Goal: Task Accomplishment & Management: Manage account settings

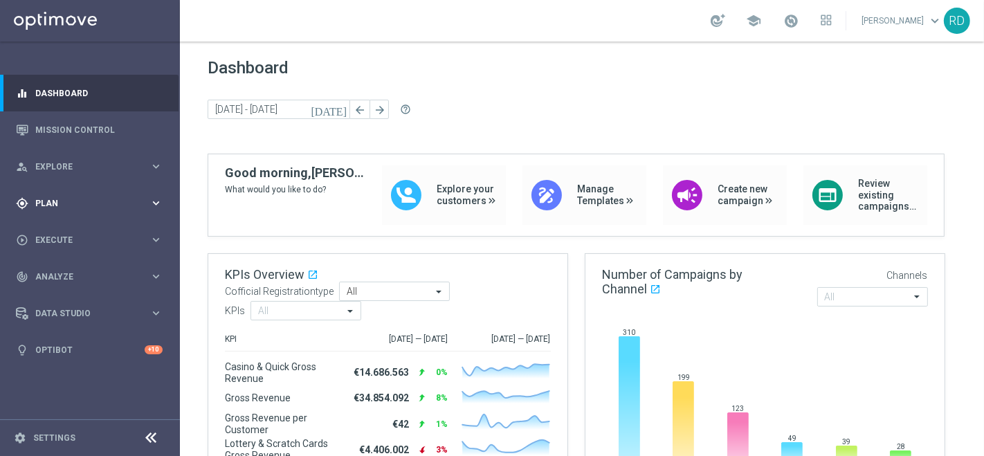
click at [45, 201] on span "Plan" at bounding box center [92, 203] width 114 height 8
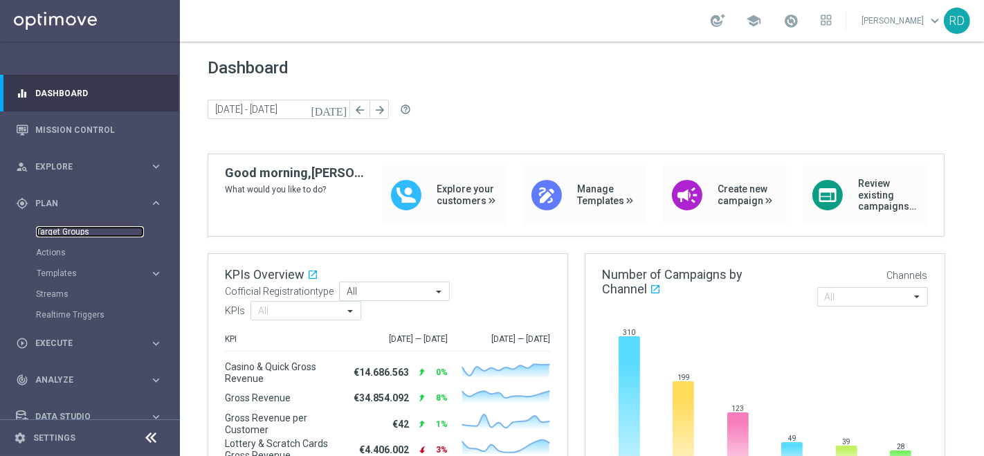
click at [61, 228] on link "Target Groups" at bounding box center [90, 231] width 108 height 11
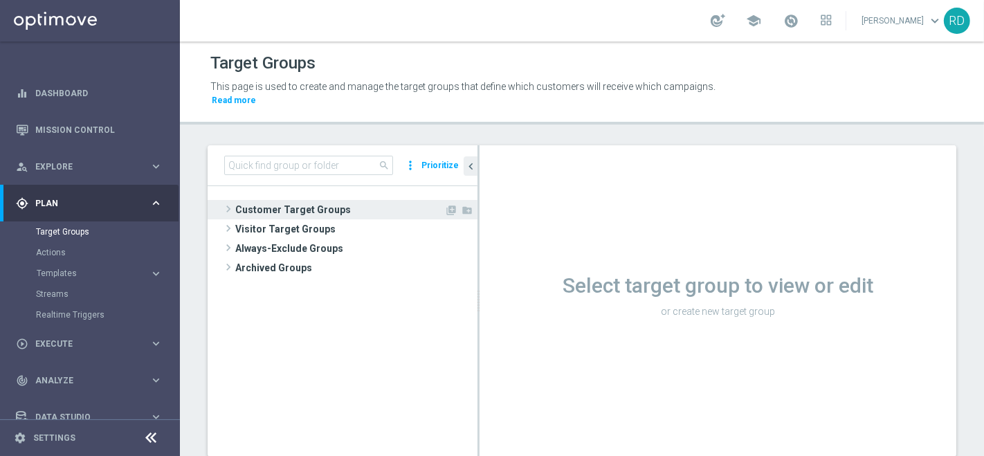
click at [235, 200] on span "Customer Target Groups" at bounding box center [339, 209] width 209 height 19
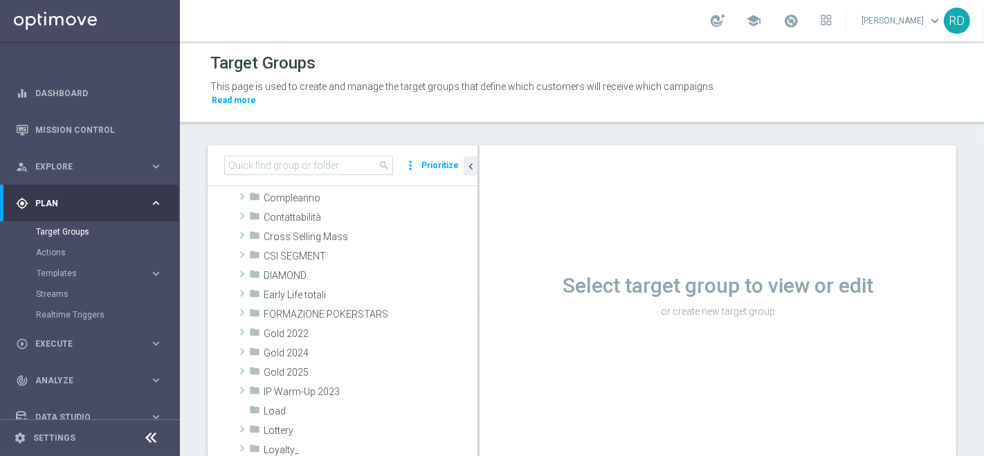
scroll to position [154, 0]
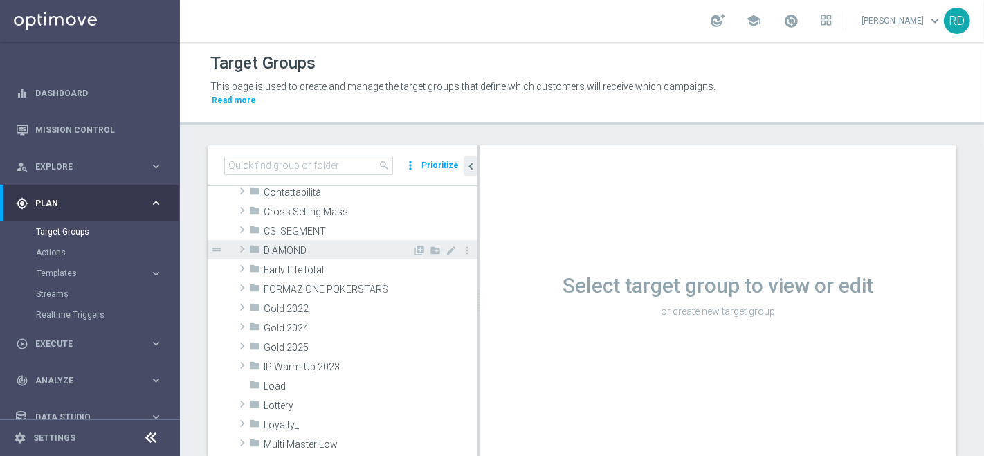
click at [246, 241] on span at bounding box center [242, 249] width 14 height 17
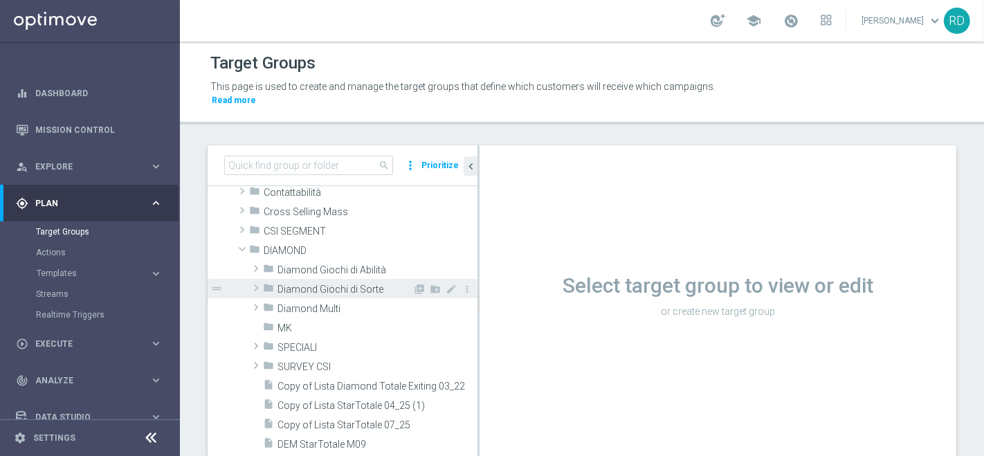
click at [302, 284] on span "Diamond Giochi di Sorte" at bounding box center [344, 290] width 135 height 12
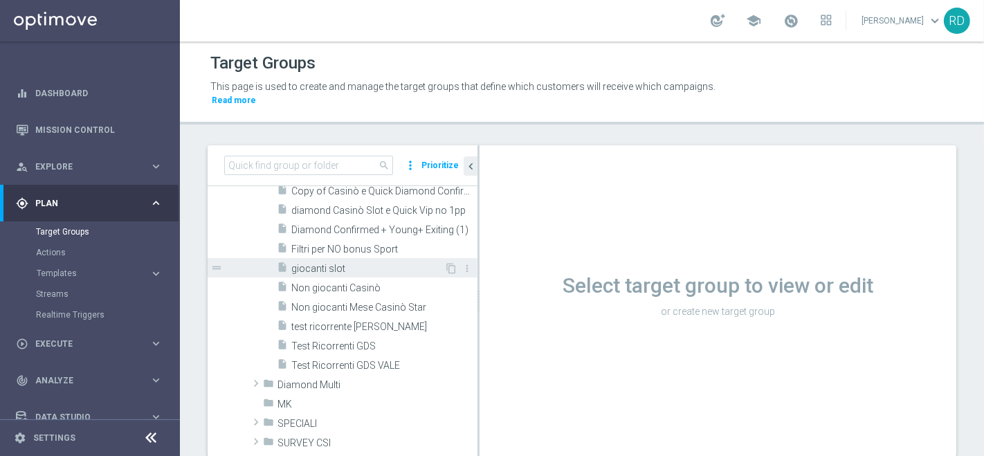
scroll to position [384, 0]
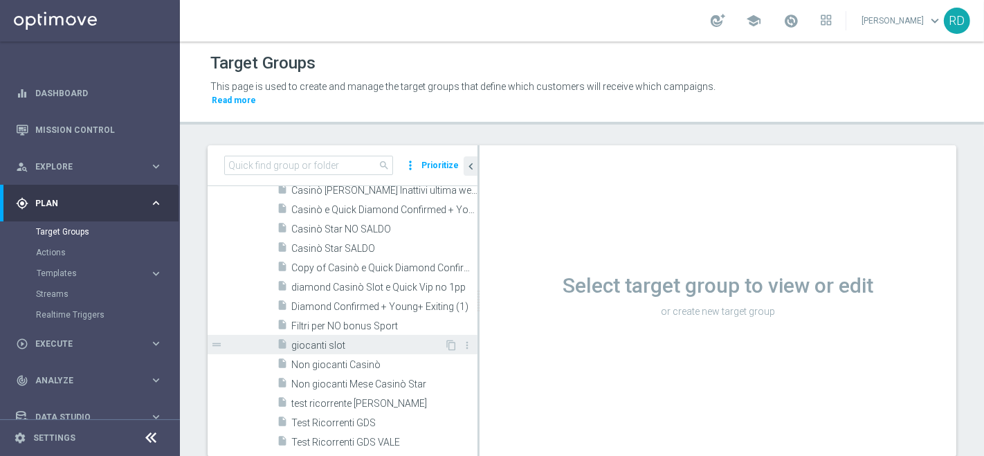
click at [298, 262] on span "Copy of Casinò e Quick Diamond Confirmed + Young+ Exiting" at bounding box center [384, 268] width 186 height 12
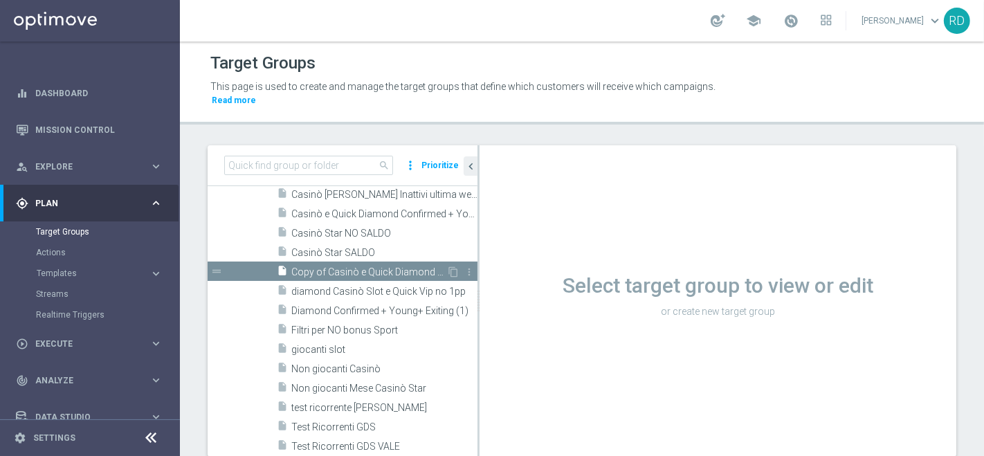
scroll to position [278, 0]
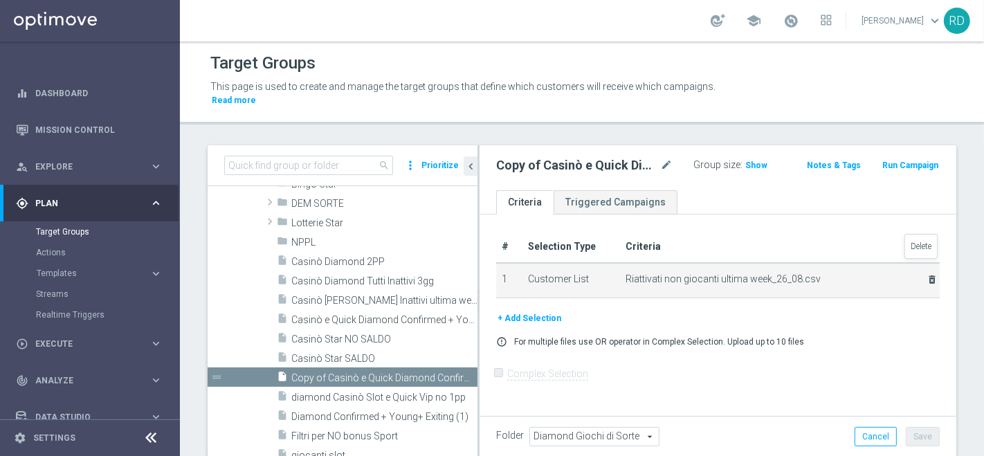
click at [926, 274] on icon "delete_forever" at bounding box center [931, 279] width 11 height 11
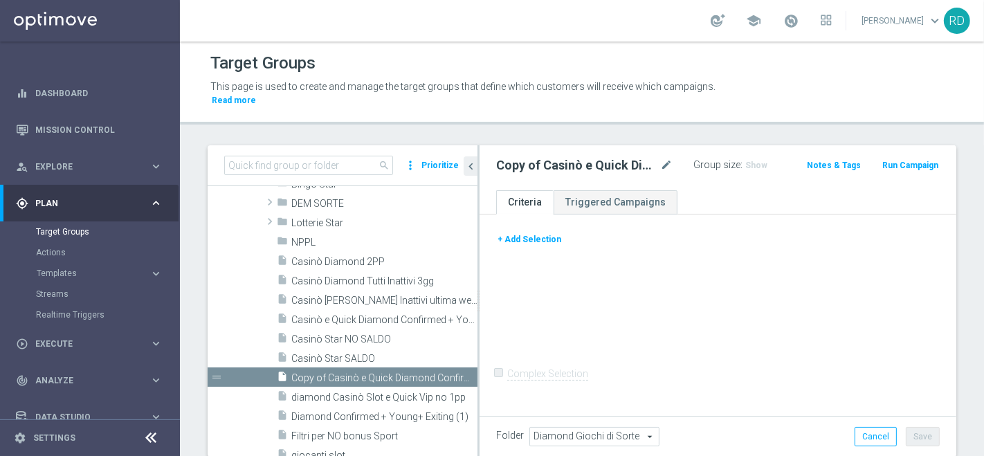
click at [531, 232] on button "+ Add Selection" at bounding box center [529, 239] width 66 height 15
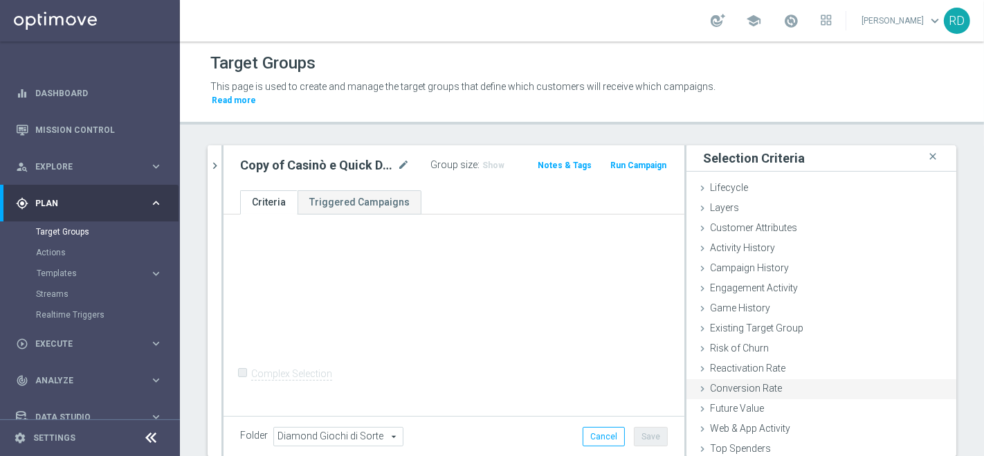
scroll to position [63, 0]
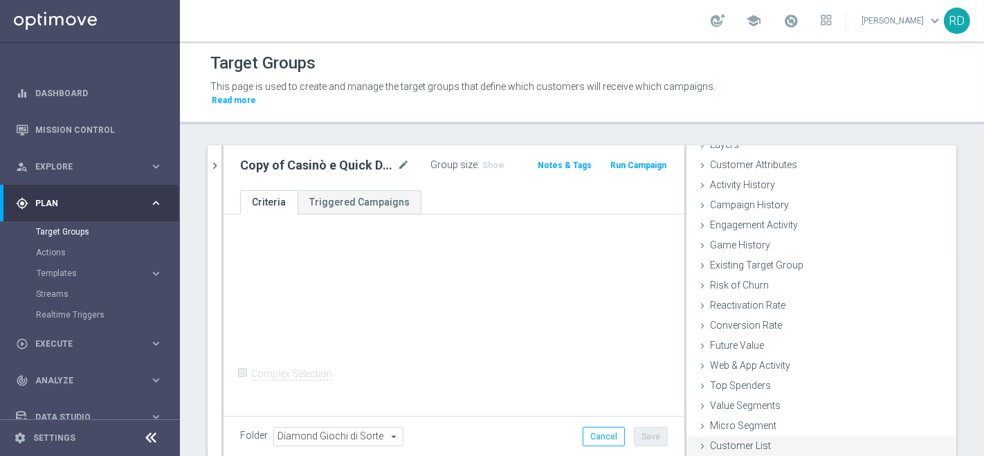
click at [751, 440] on span "Customer List" at bounding box center [740, 445] width 61 height 11
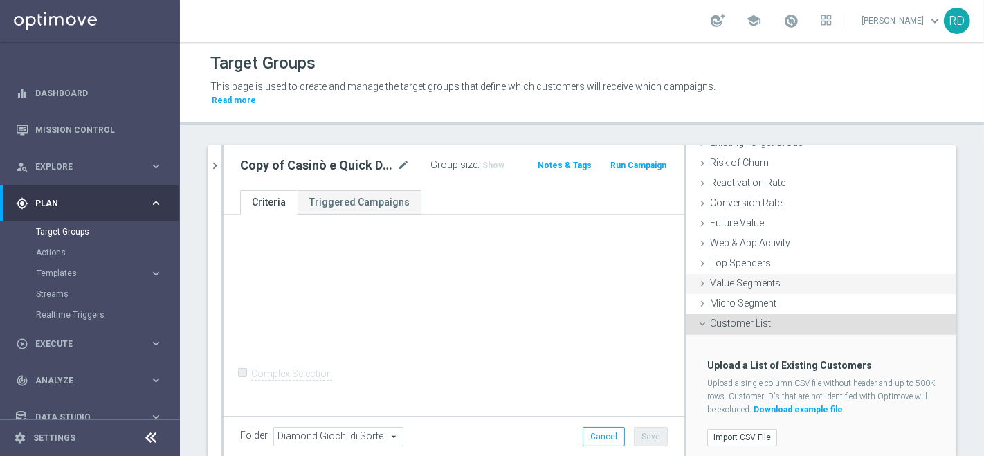
scroll to position [187, 0]
click at [739, 427] on label "Import CSV File" at bounding box center [742, 435] width 70 height 17
click at [0, 0] on input "Import CSV File" at bounding box center [0, 0] width 0 height 0
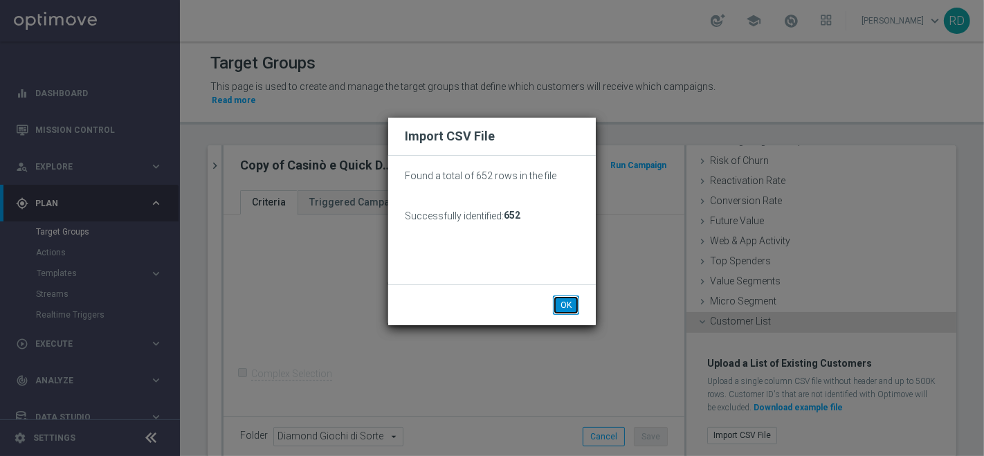
click at [564, 307] on button "OK" at bounding box center [566, 304] width 26 height 19
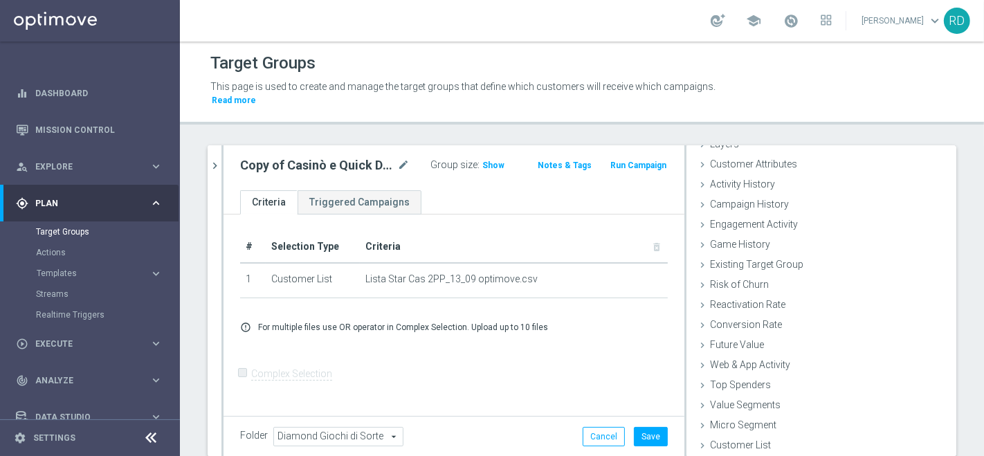
scroll to position [63, 0]
click at [636, 427] on button "Save" at bounding box center [651, 436] width 34 height 19
click at [484, 160] on span "Show" at bounding box center [493, 165] width 22 height 10
click at [484, 160] on span "652" at bounding box center [491, 166] width 17 height 13
click at [483, 160] on span "652" at bounding box center [491, 166] width 17 height 13
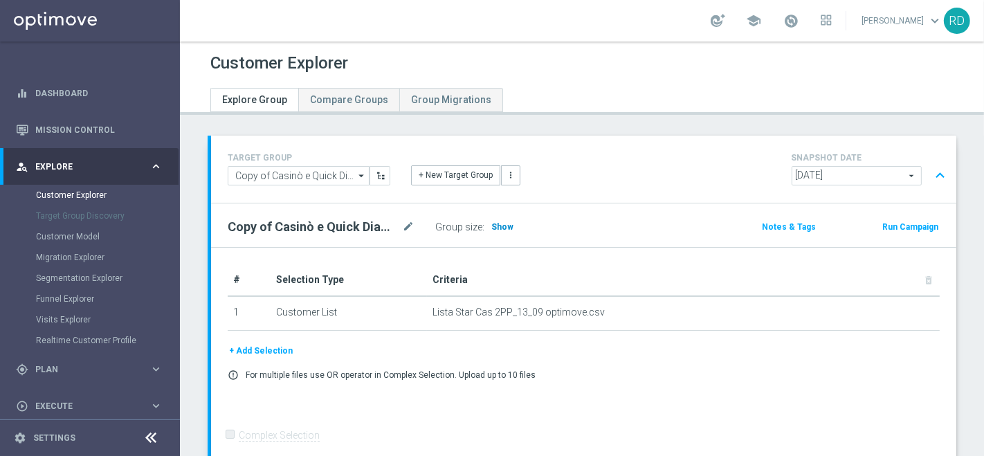
click at [503, 222] on span "Show" at bounding box center [502, 227] width 22 height 10
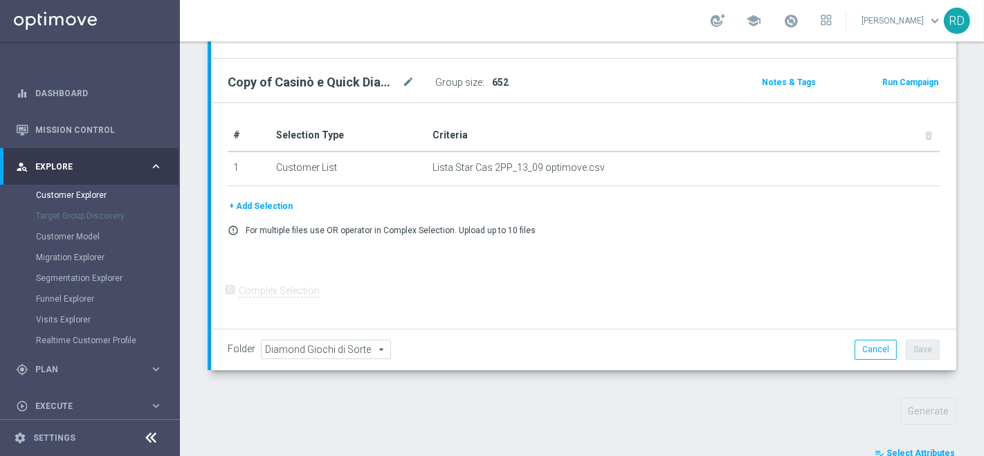
scroll to position [298, 0]
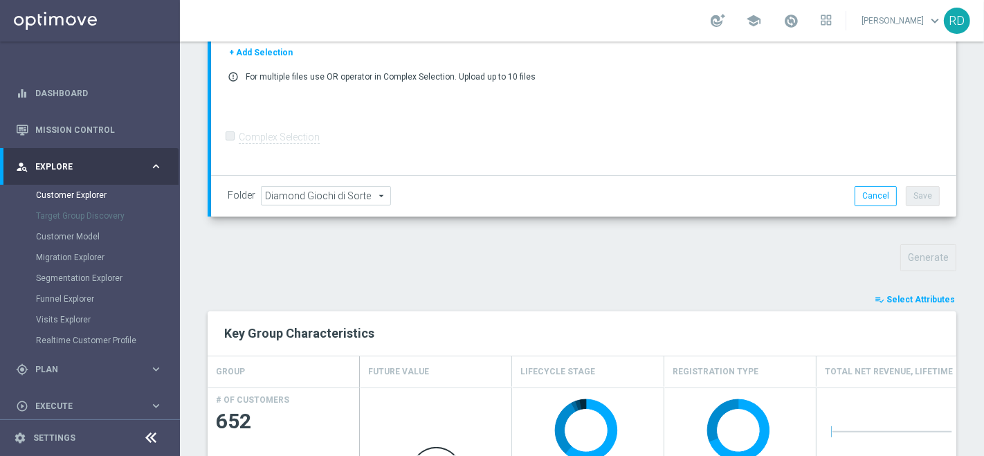
click at [886, 296] on span "Select Attributes" at bounding box center [920, 300] width 68 height 10
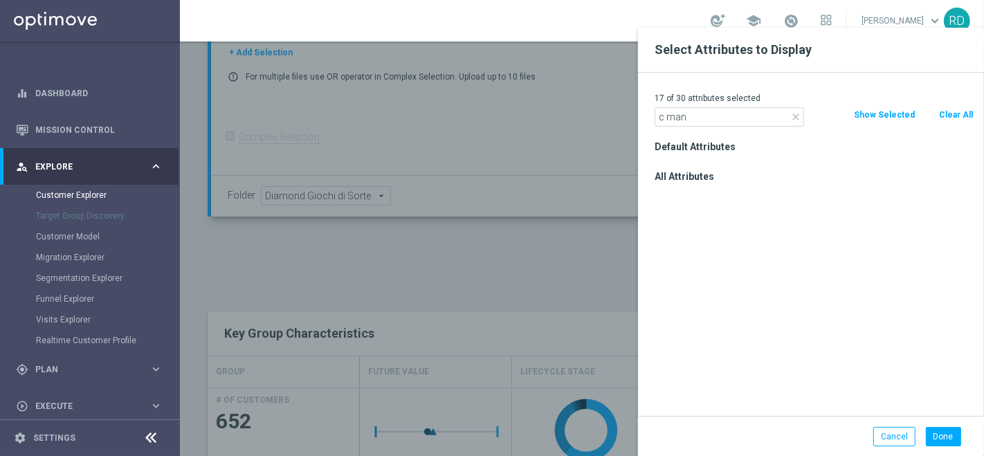
click at [669, 120] on input "c man" at bounding box center [728, 116] width 149 height 19
type input "cman"
click at [709, 196] on label "CMANAGEMENT" at bounding box center [820, 196] width 305 height 12
click at [663, 196] on input "CMANAGEMENT" at bounding box center [658, 197] width 9 height 9
checkbox input "true"
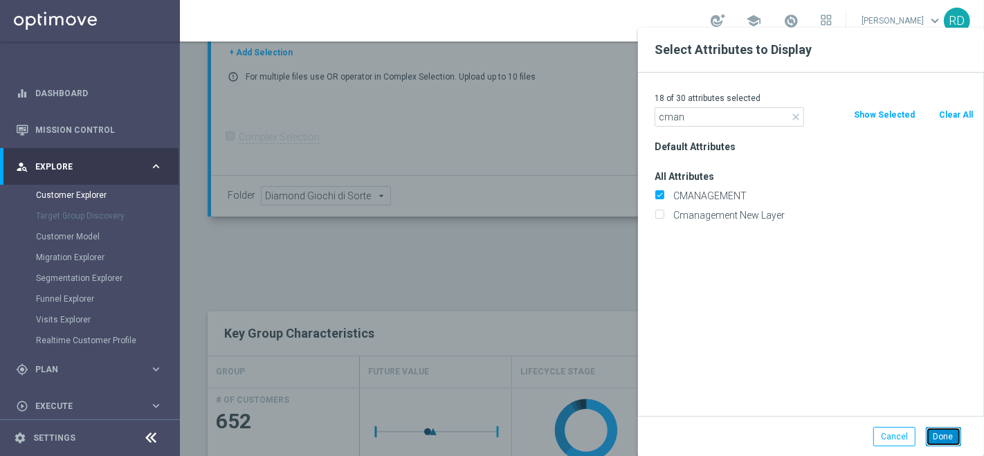
click at [946, 434] on button "Done" at bounding box center [943, 436] width 35 height 19
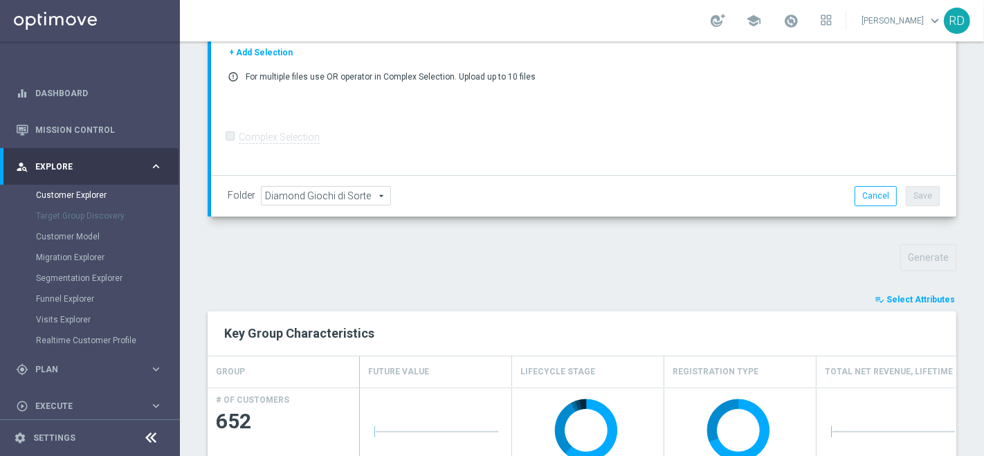
click at [878, 299] on button "playlist_add_check Select Attributes" at bounding box center [914, 299] width 83 height 15
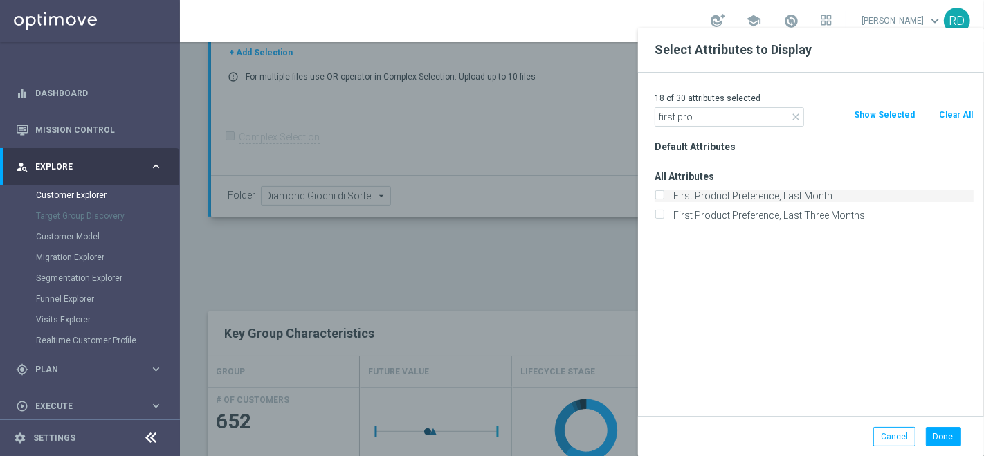
type input "first pro"
click at [723, 190] on label "First Product Preference, Last Month" at bounding box center [820, 196] width 305 height 12
click at [663, 193] on input "First Product Preference, Last Month" at bounding box center [658, 197] width 9 height 9
checkbox input "true"
click at [935, 432] on button "Done" at bounding box center [943, 436] width 35 height 19
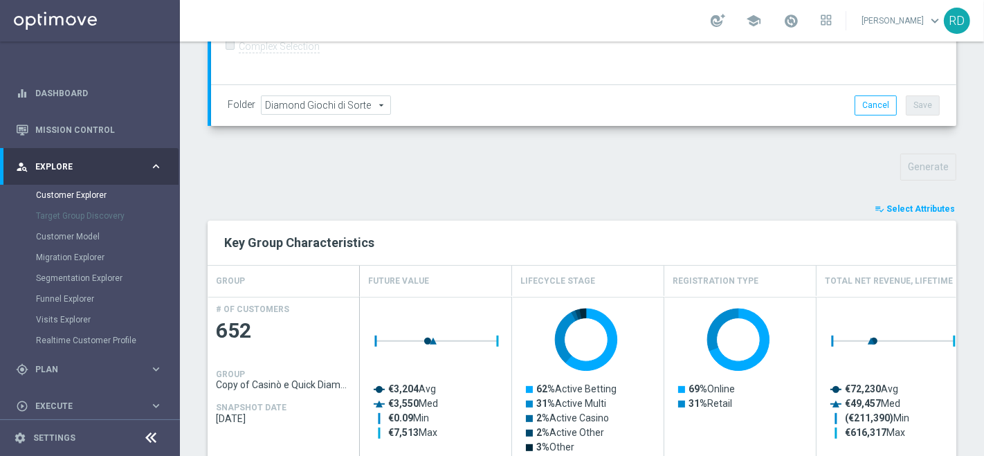
scroll to position [542, 0]
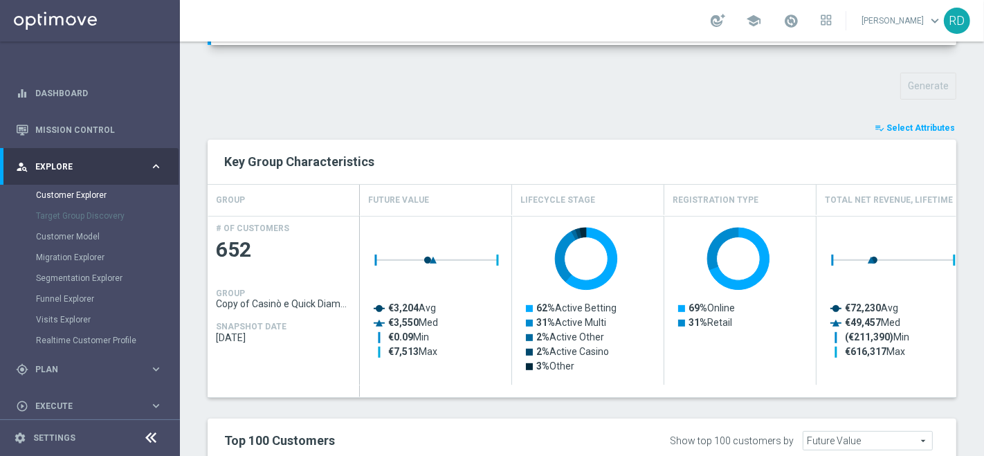
scroll to position [389, 0]
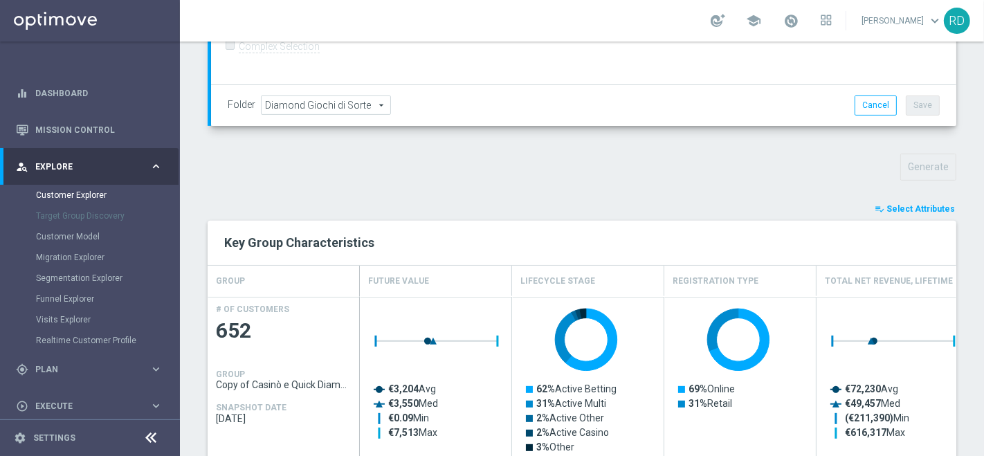
click at [887, 206] on span "Select Attributes" at bounding box center [920, 209] width 68 height 10
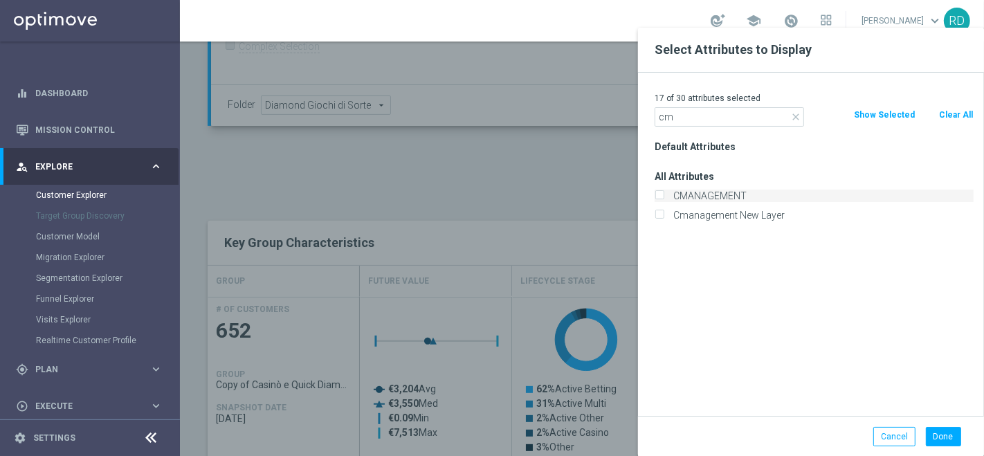
type input "cm"
click at [711, 192] on label "CMANAGEMENT" at bounding box center [820, 196] width 305 height 12
click at [663, 193] on input "CMANAGEMENT" at bounding box center [658, 197] width 9 height 9
checkbox input "true"
click at [950, 434] on button "Done" at bounding box center [943, 436] width 35 height 19
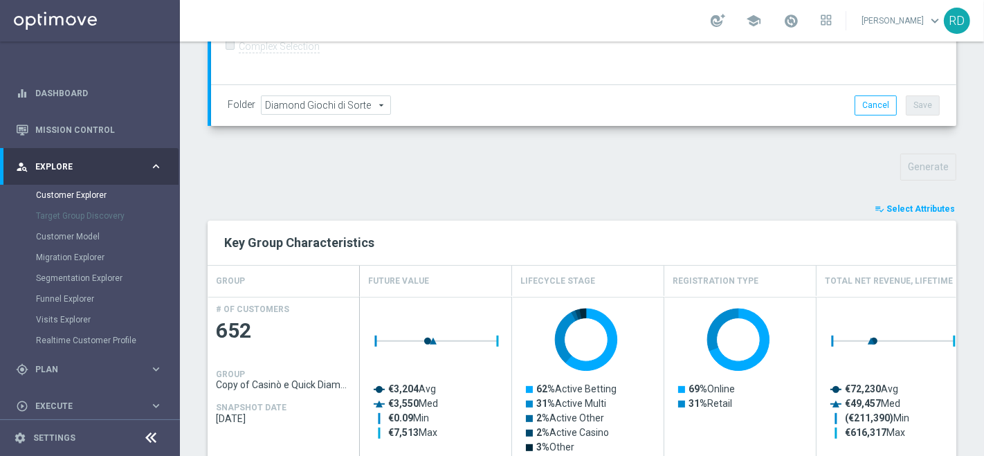
click at [886, 206] on span "Select Attributes" at bounding box center [920, 209] width 68 height 10
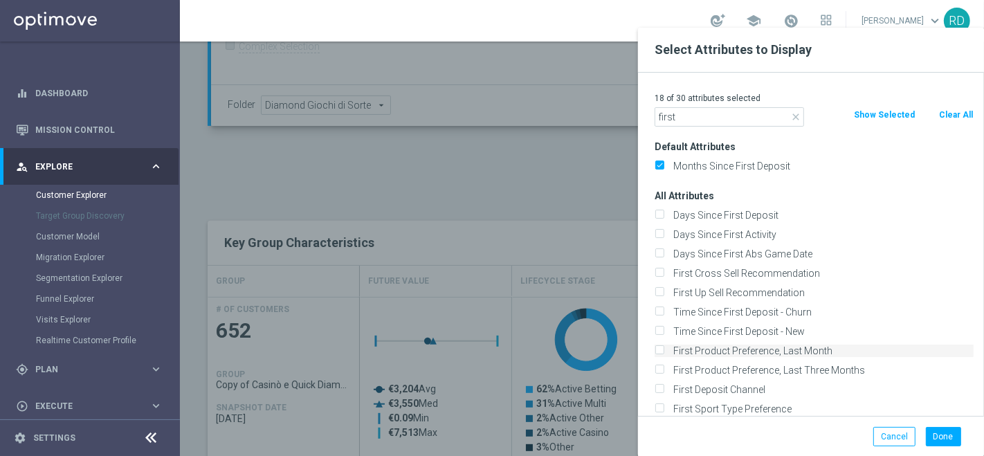
type input "first"
click at [705, 353] on label "First Product Preference, Last Month" at bounding box center [820, 351] width 305 height 12
click at [663, 353] on input "First Product Preference, Last Month" at bounding box center [658, 352] width 9 height 9
checkbox input "true"
click at [939, 430] on button "Done" at bounding box center [943, 436] width 35 height 19
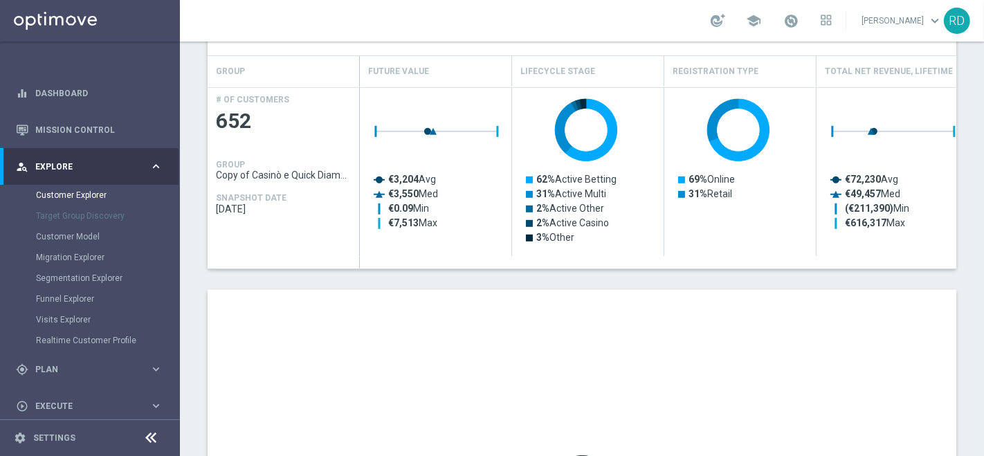
scroll to position [619, 0]
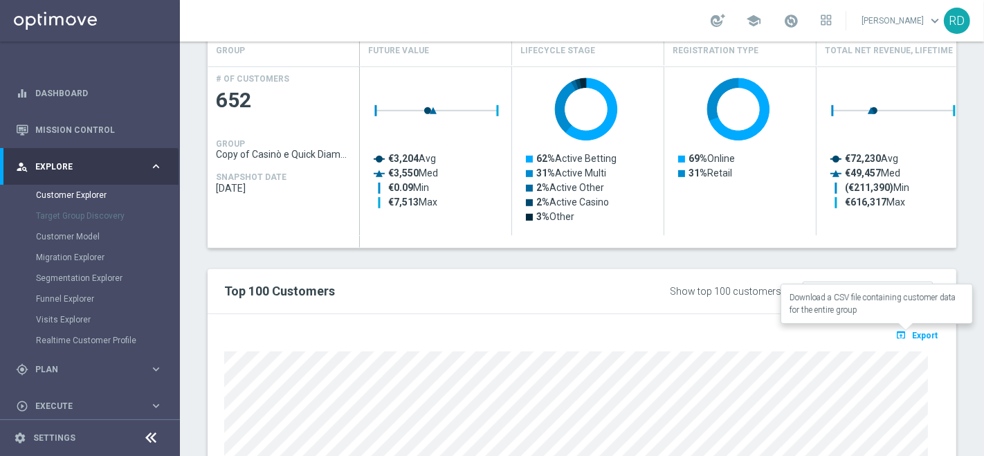
click at [912, 333] on span "Export" at bounding box center [925, 336] width 26 height 10
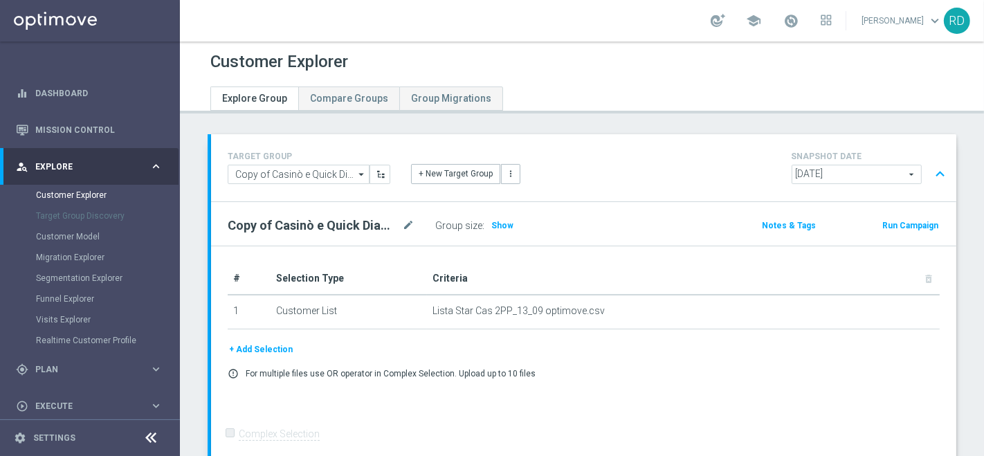
scroll to position [0, 0]
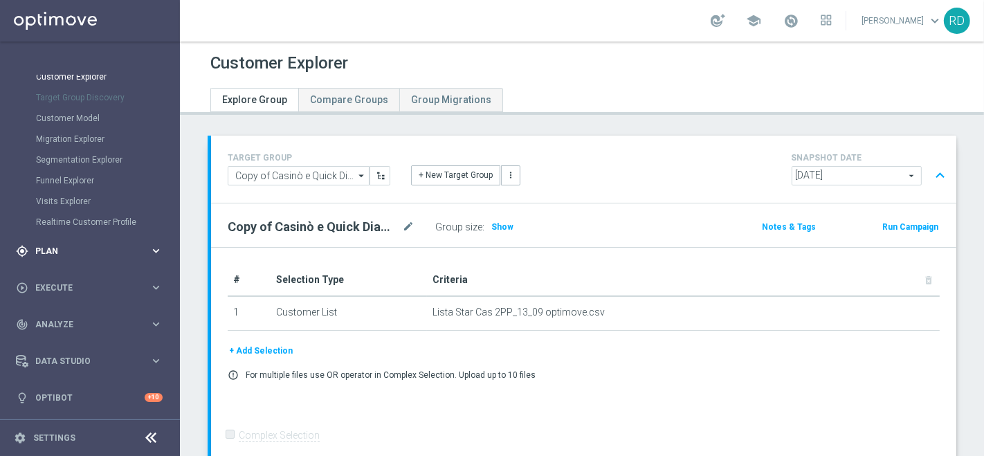
click at [64, 254] on span "Plan" at bounding box center [92, 251] width 114 height 8
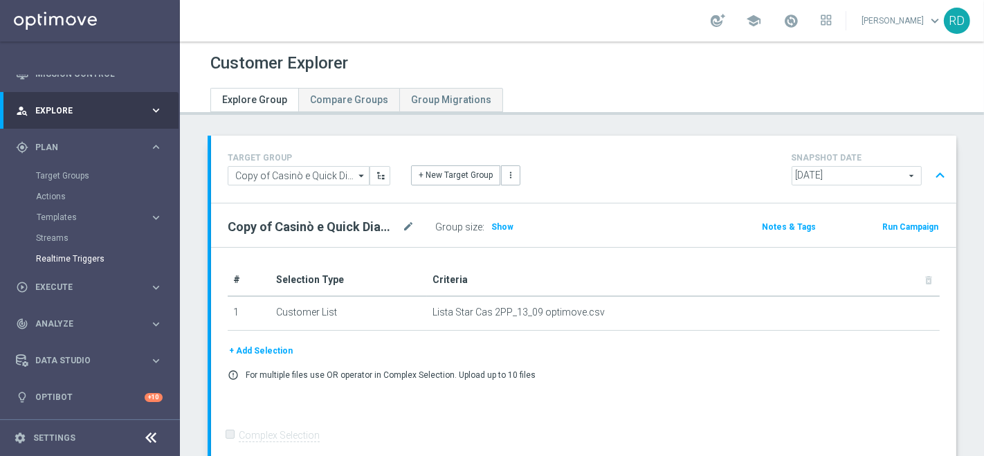
scroll to position [55, 0]
click at [71, 176] on link "Target Groups" at bounding box center [90, 176] width 108 height 11
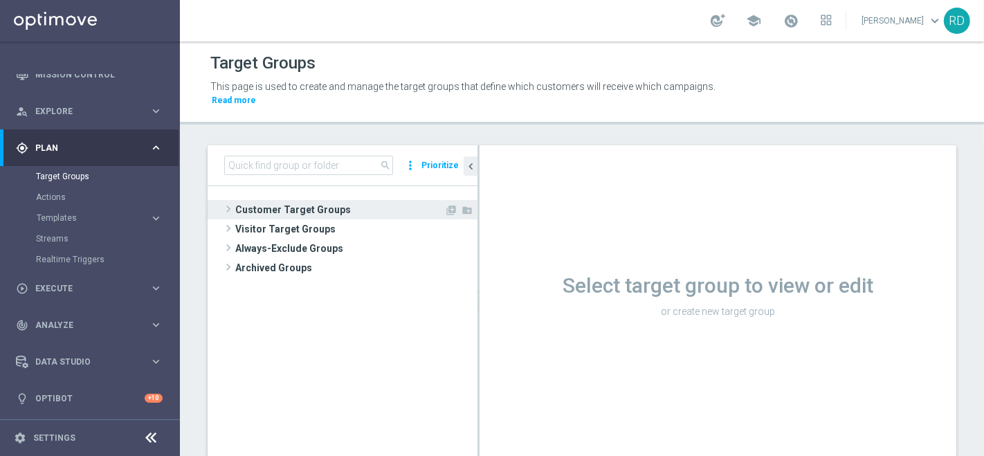
click at [231, 201] on span at bounding box center [228, 209] width 14 height 17
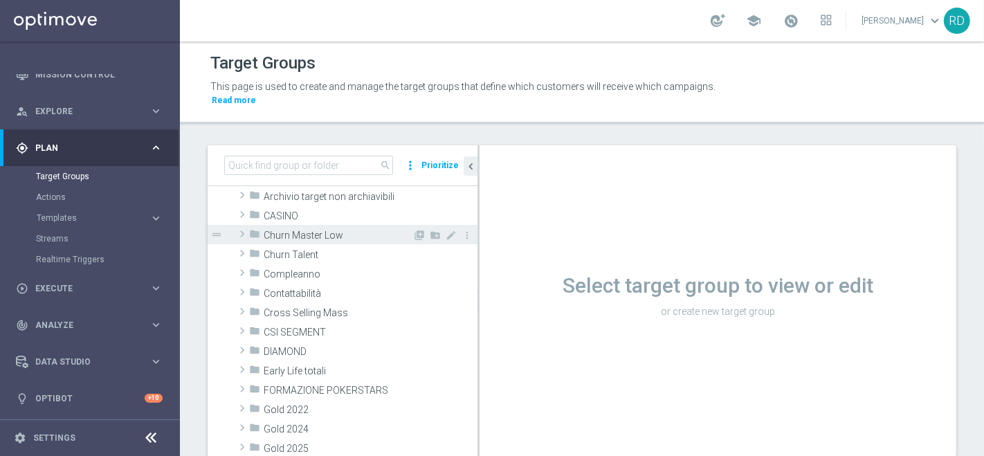
scroll to position [77, 0]
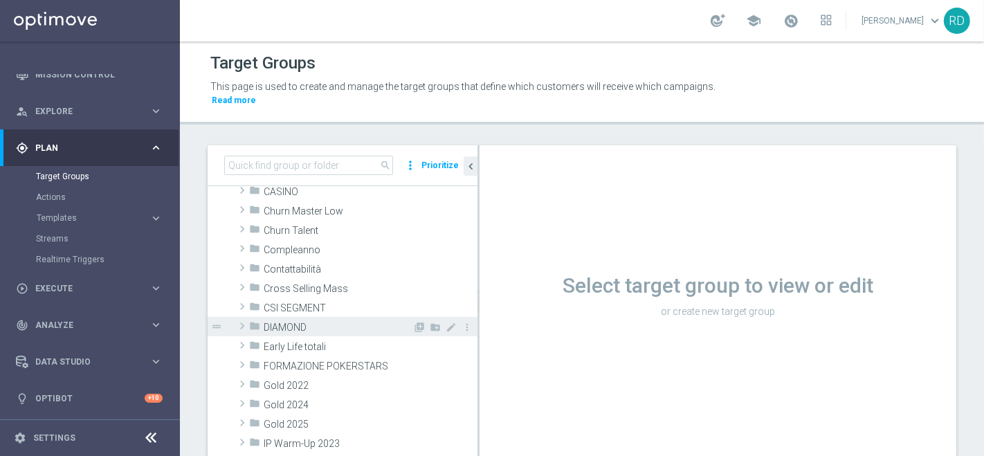
click at [241, 318] on span at bounding box center [242, 326] width 14 height 17
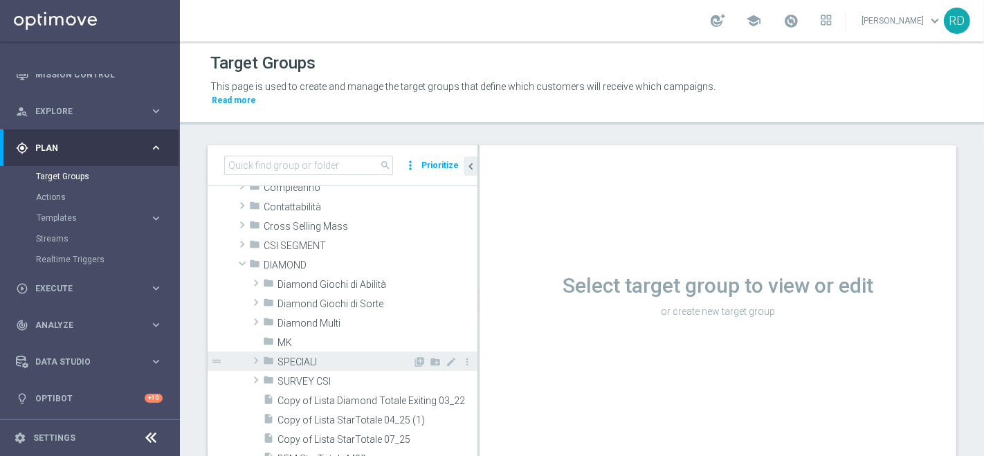
scroll to position [154, 0]
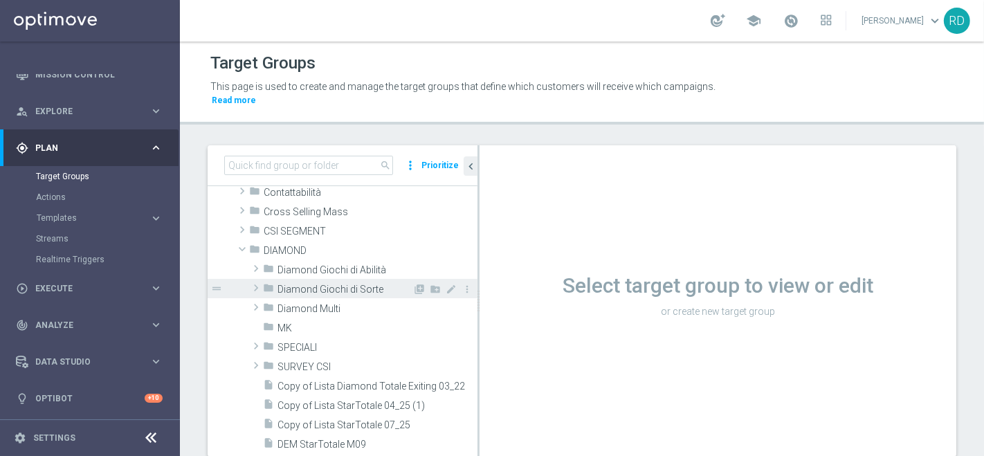
click at [314, 284] on span "Diamond Giochi di Sorte" at bounding box center [344, 290] width 135 height 12
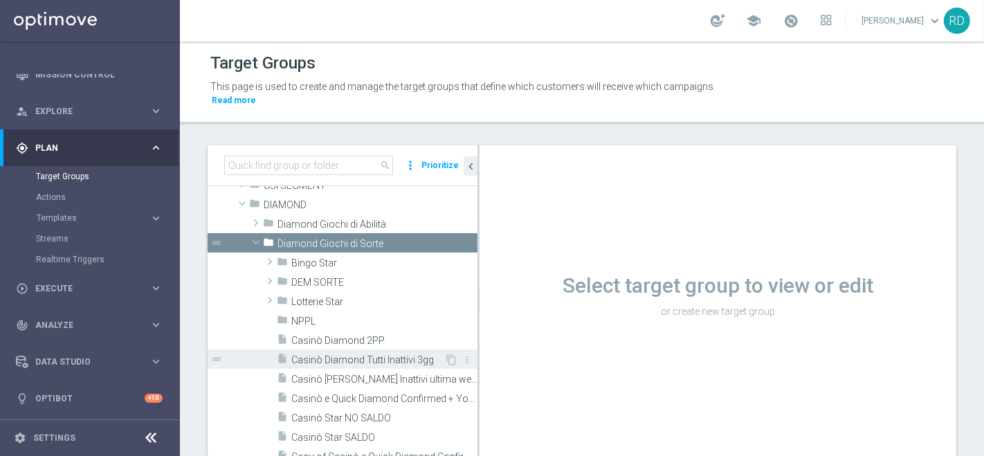
scroll to position [230, 0]
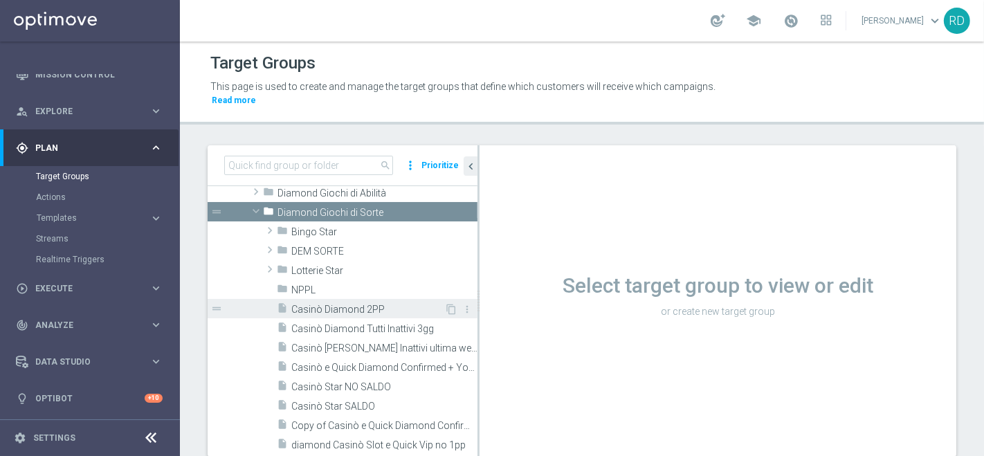
click at [318, 304] on span "Casinò Diamond 2PP" at bounding box center [367, 310] width 153 height 12
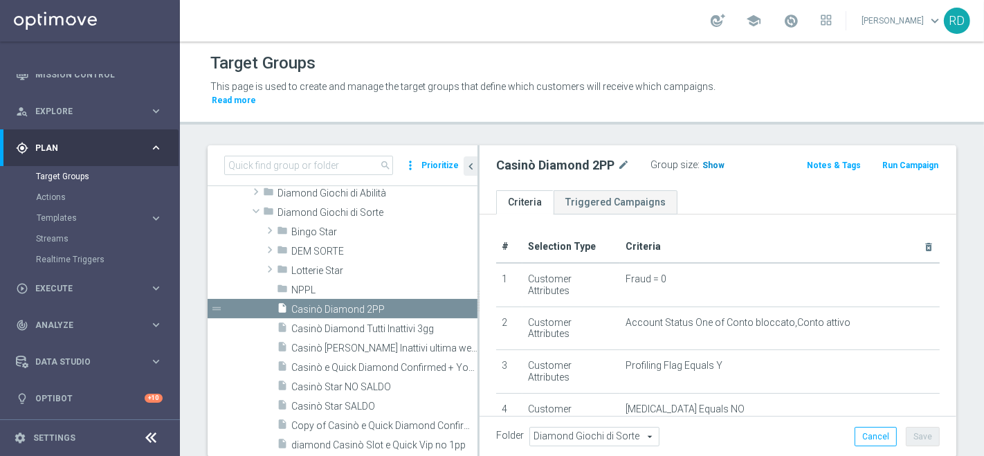
click at [716, 160] on span "Show" at bounding box center [713, 165] width 22 height 10
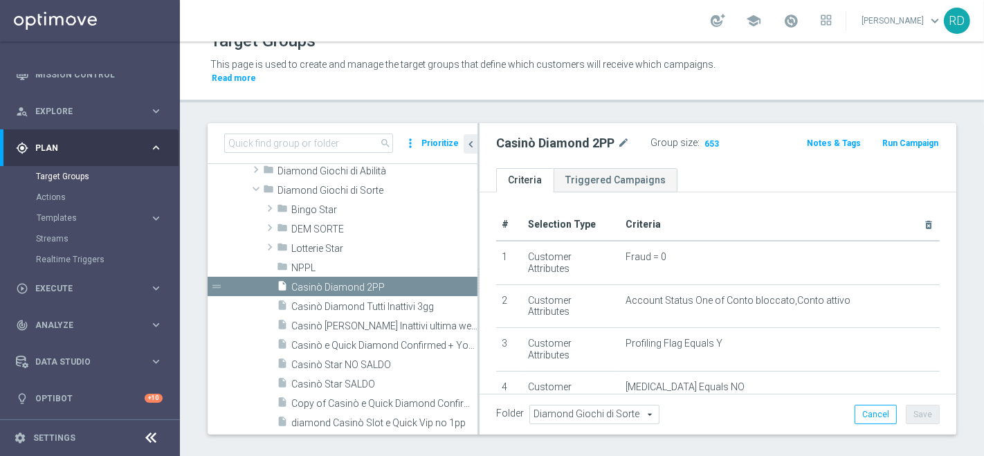
scroll to position [34, 0]
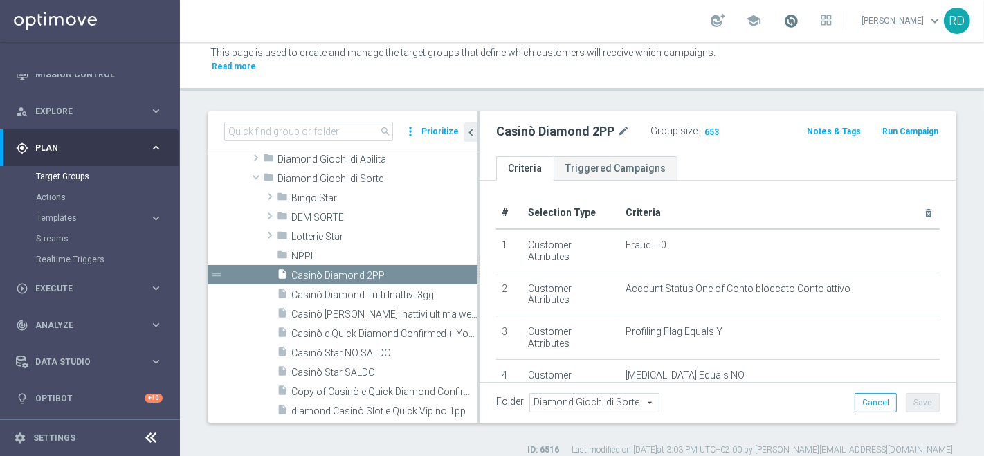
click at [783, 21] on span at bounding box center [790, 20] width 15 height 15
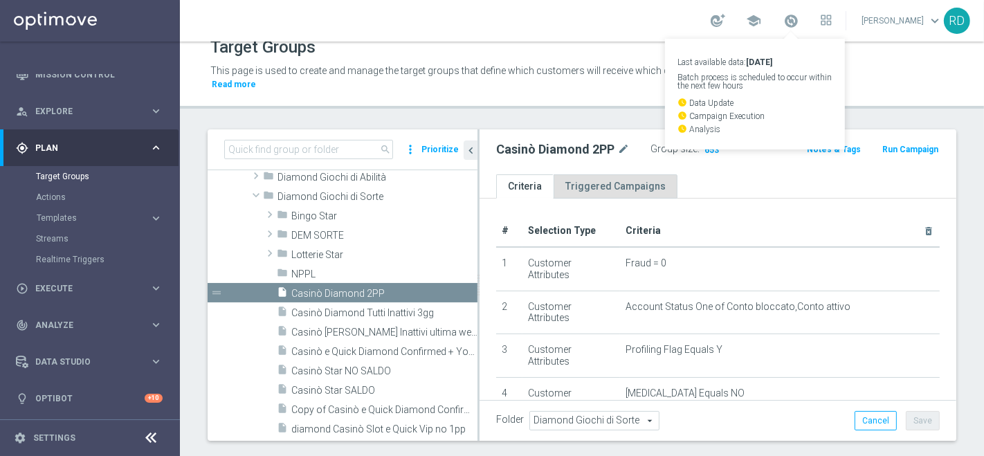
scroll to position [0, 0]
